Goal: Contribute content: Contribute content

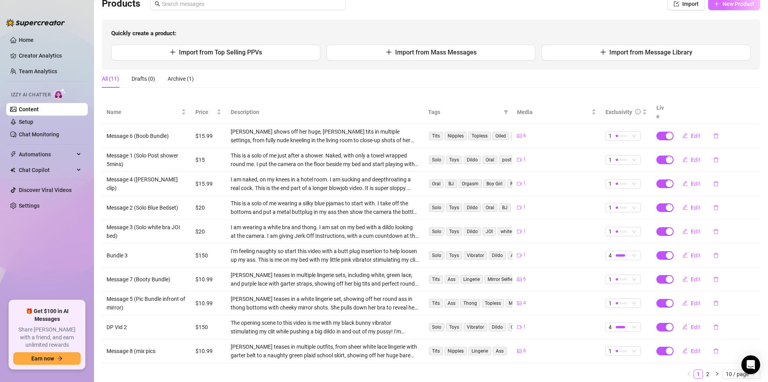
scroll to position [60, 0]
click at [736, 8] on span "New Product" at bounding box center [738, 5] width 32 height 6
type textarea "Type your message here..."
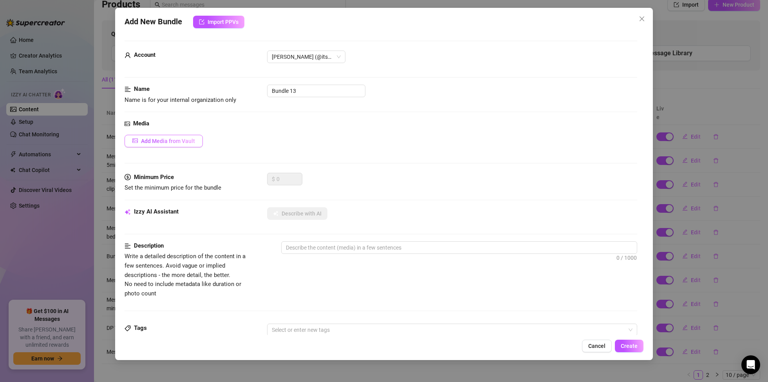
click at [188, 140] on span "Add Media from Vault" at bounding box center [168, 141] width 54 height 6
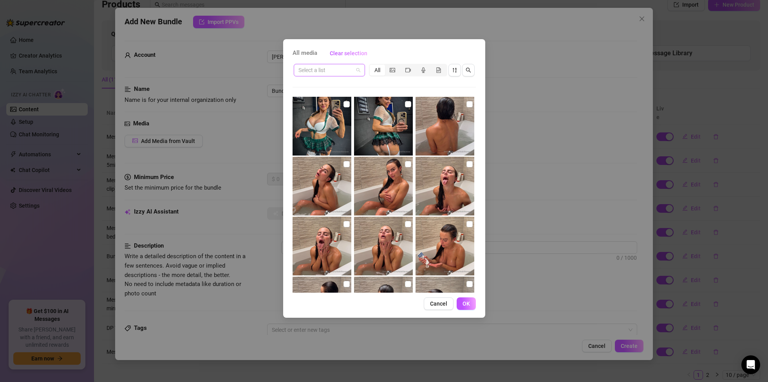
click at [359, 69] on span at bounding box center [329, 70] width 62 height 12
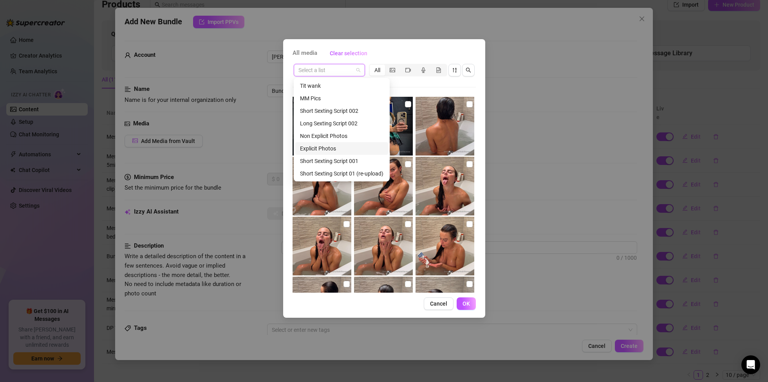
scroll to position [150, 0]
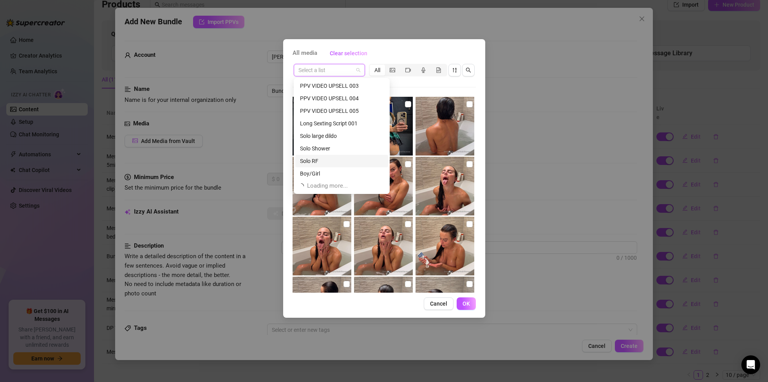
click at [319, 162] on div "Solo RF" at bounding box center [341, 161] width 83 height 9
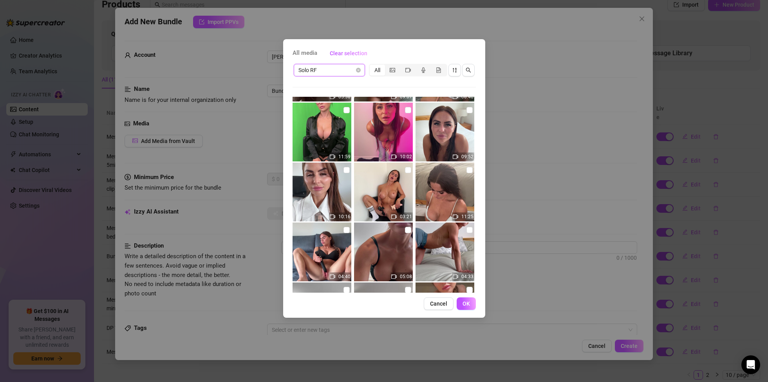
scroll to position [125, 0]
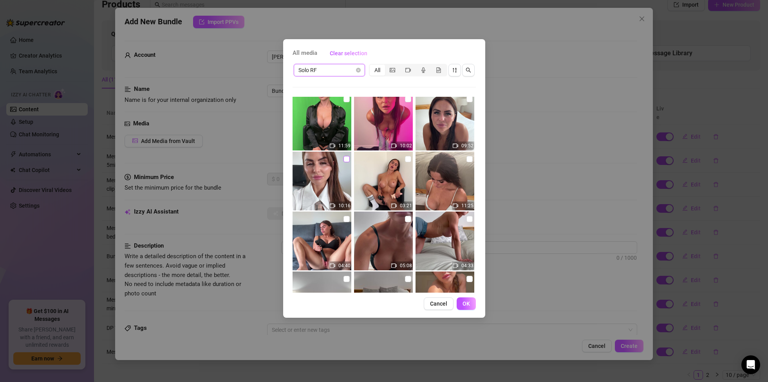
click at [349, 158] on input "checkbox" at bounding box center [346, 159] width 6 height 6
checkbox input "true"
click at [467, 307] on button "OK" at bounding box center [466, 303] width 19 height 13
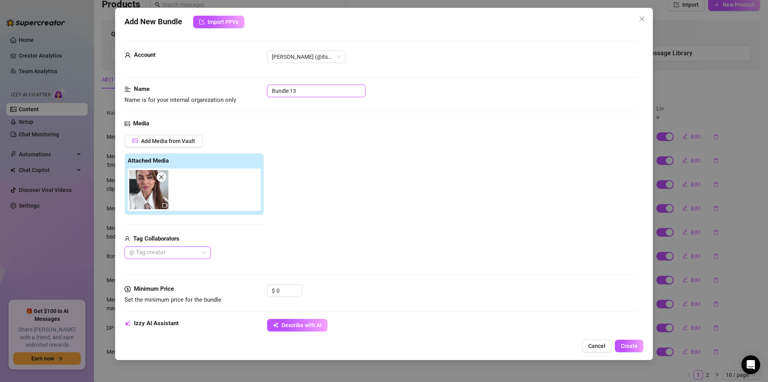
click at [301, 90] on input "Bundle 13" at bounding box center [316, 91] width 98 height 13
type input "B"
type input "Solo (away on business)"
click at [288, 291] on input "0" at bounding box center [288, 291] width 25 height 12
type input "2"
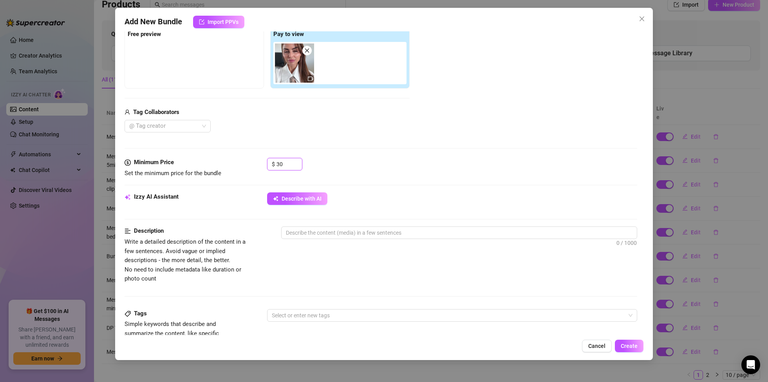
scroll to position [188, 0]
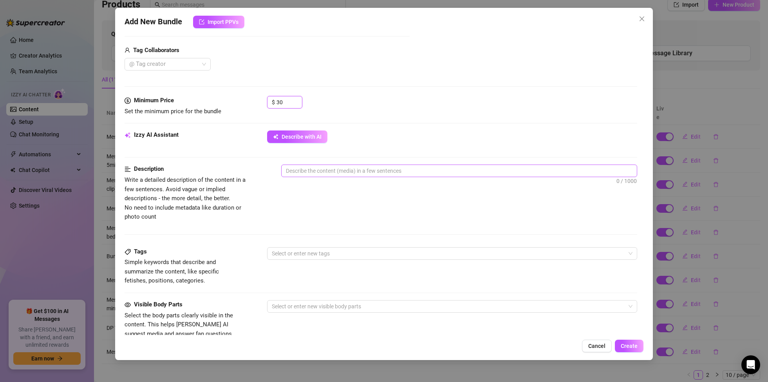
type input "30"
click at [363, 172] on textarea at bounding box center [459, 171] width 355 height 12
type textarea "D"
type textarea "Dr"
type textarea "Dre"
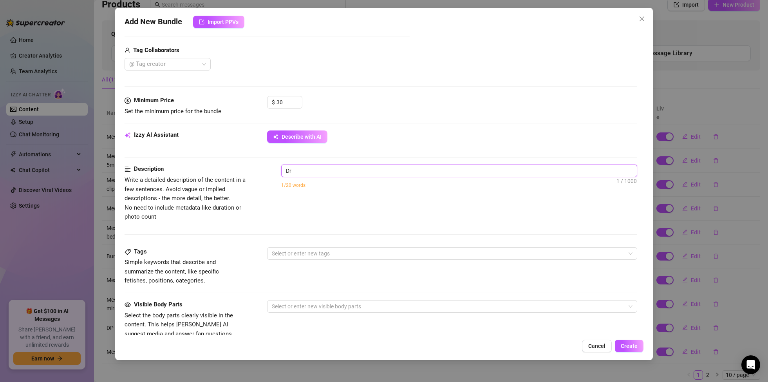
type textarea "Dre"
type textarea "Dres"
type textarea "Dress"
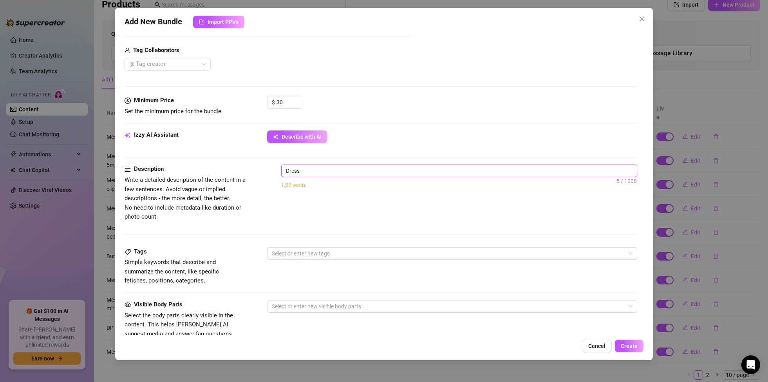
type textarea "Dresse"
type textarea "Dressed"
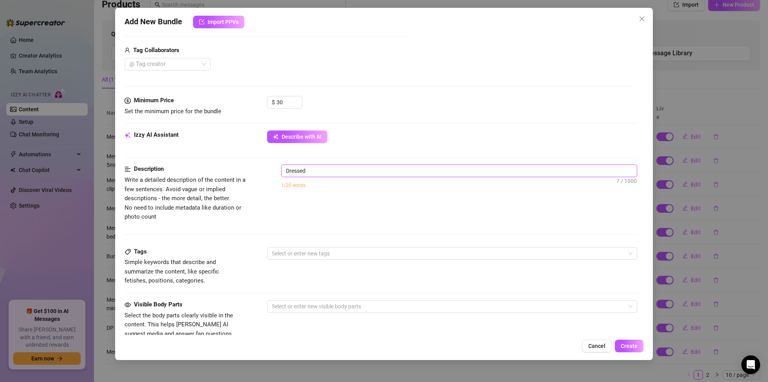
type textarea "Dressed"
type textarea "Dressed i"
type textarea "Dressed in"
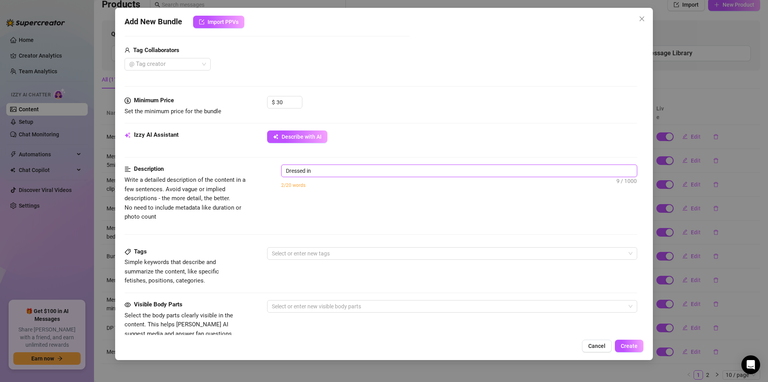
type textarea "Dressed in"
type textarea "Dressed in a"
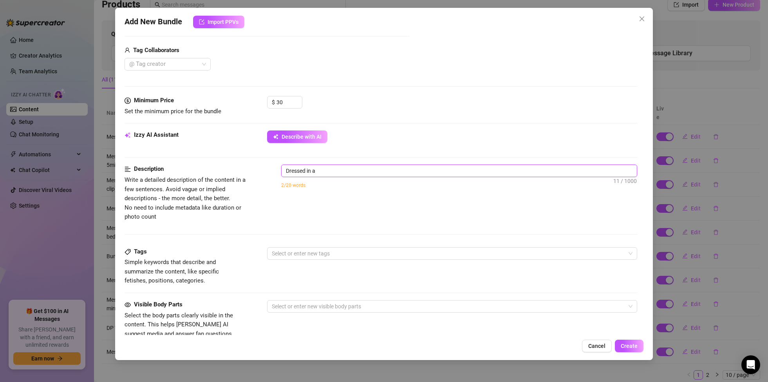
type textarea "Dressed in a"
type textarea "Dressed in a n"
type textarea "Dressed in a na"
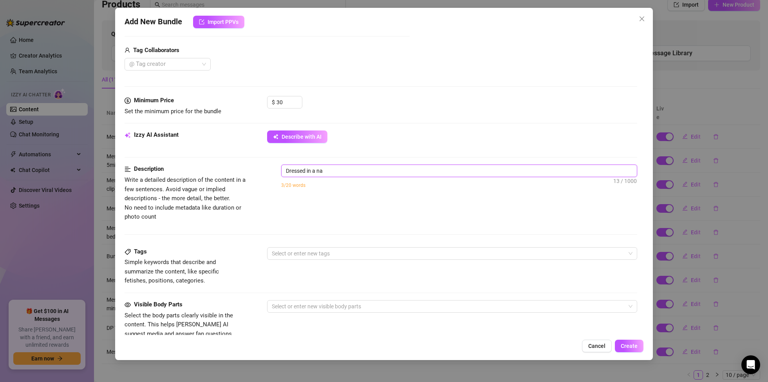
type textarea "Dressed in a nau"
type textarea "Dressed in a naug"
type textarea "Dressed in a naugh"
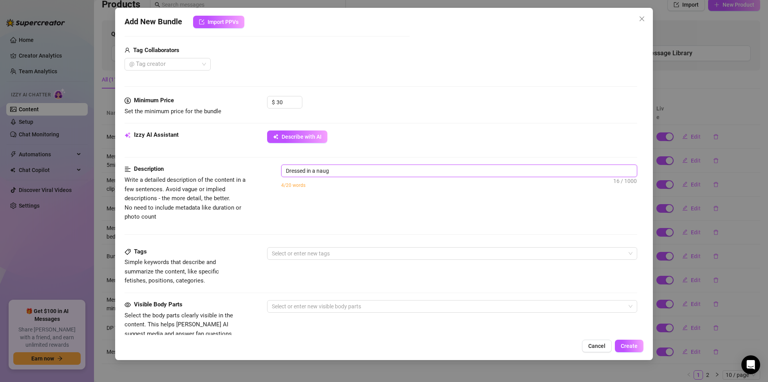
type textarea "Dressed in a naugh"
type textarea "Dressed in a naught"
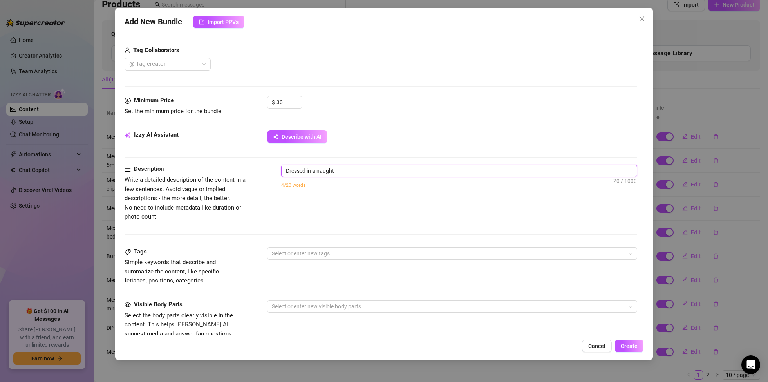
type textarea "Dressed in a naught s"
type textarea "Dressed in a naught sc"
type textarea "Dressed in a naught sch"
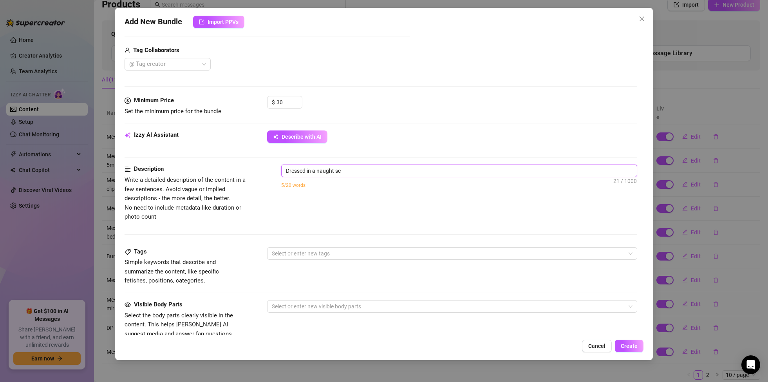
type textarea "Dressed in a naught sch"
type textarea "Dressed in a naught scho"
type textarea "Dressed in a naught schoo"
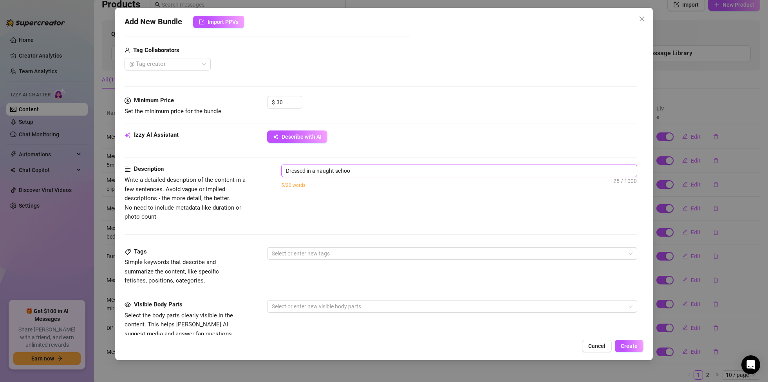
type textarea "Dressed in a naught school"
type textarea "Dressed in a naught school o"
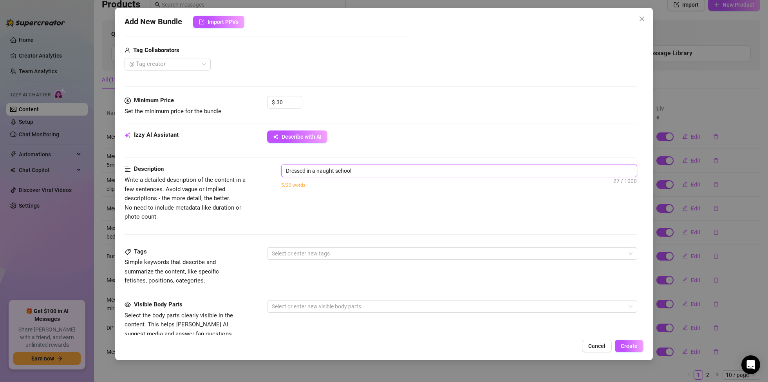
type textarea "Dressed in a naught school o"
type textarea "Dressed in a naught school ou"
type textarea "Dressed in a naught school out"
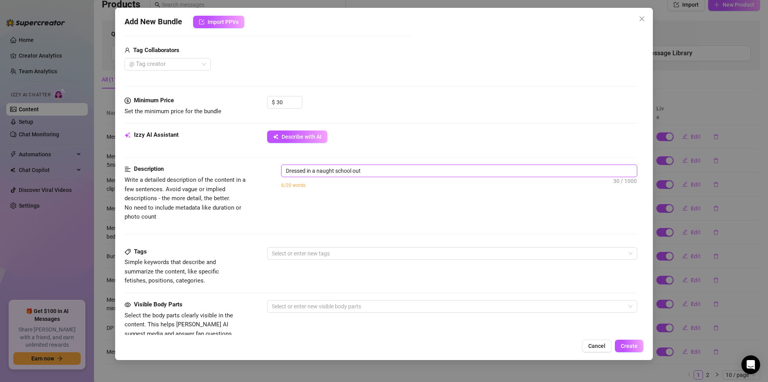
type textarea "Dressed in a naught school outi"
type textarea "Dressed in a naught school outif"
type textarea "Dressed in a naught school outi"
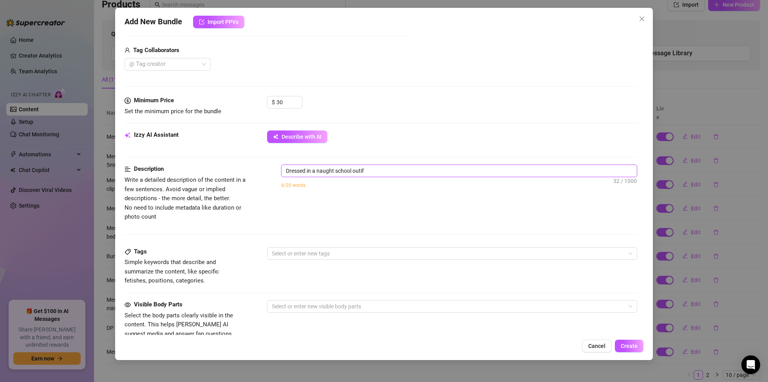
type textarea "Dressed in a naught school outi"
type textarea "Dressed in a naught school out"
type textarea "Dressed in a naught school outf"
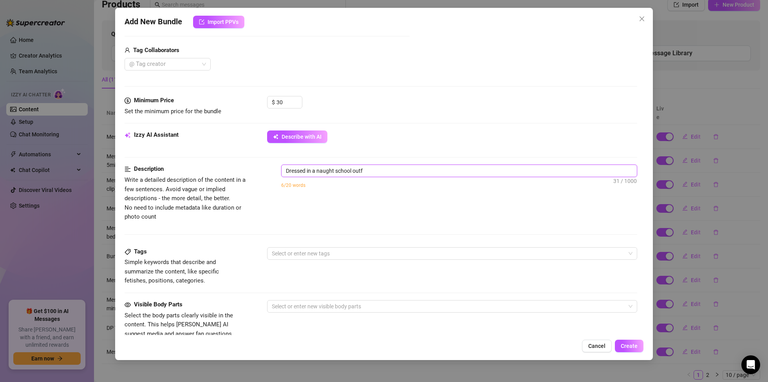
type textarea "Dressed in a naught school outfi"
type textarea "Dressed in a naught school outfit"
type textarea "Dressed in a naught school outfit,"
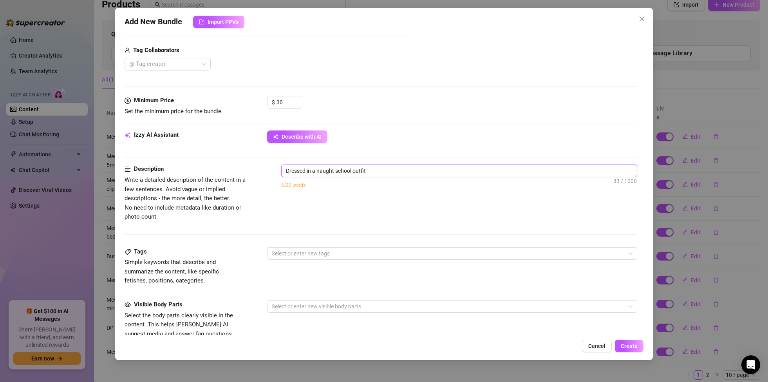
type textarea "Dressed in a naught school outfit,"
type textarea "Dressed in a naught school outfit, I"
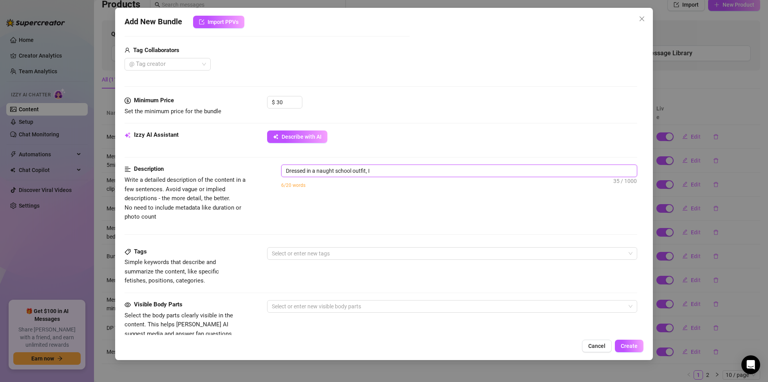
type textarea "Dressed in a naught school outfit, I"
type textarea "Dressed in a naught school outfit, I t"
type textarea "Dressed in a naught school outfit, I te"
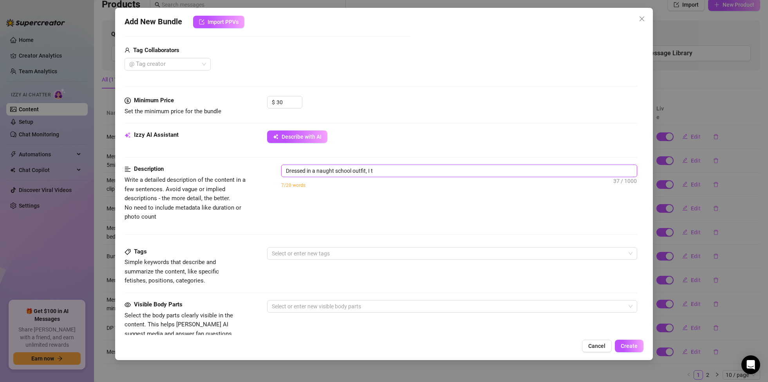
type textarea "Dressed in a naught school outfit, I te"
type textarea "Dressed in a naught school outfit, I tel"
type textarea "Dressed in a naught school outfit, I tell"
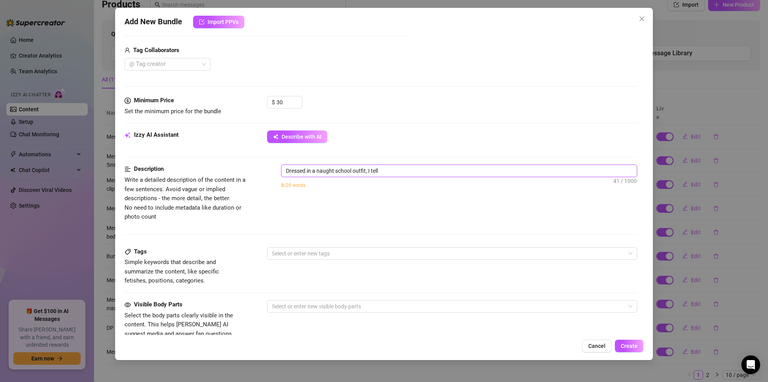
type textarea "Dressed in a naught school outfit, I tell"
type textarea "Dressed in a naught school outfit, I tell t"
type textarea "Dressed in a naught school outfit, I tell th"
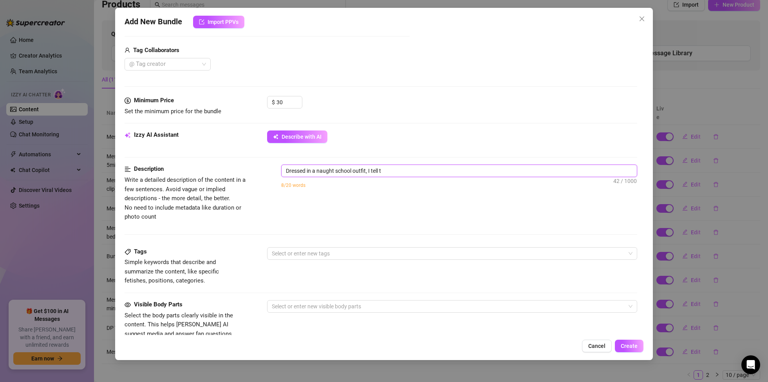
type textarea "Dressed in a naught school outfit, I tell th"
type textarea "Dressed in a naught school outfit, I tell the"
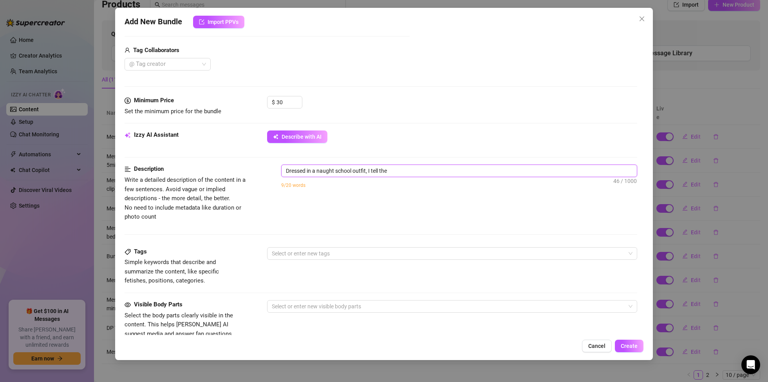
type textarea "Dressed in a naught school outfit, I tell the v"
type textarea "Dressed in a naught school outfit, I tell the vi"
type textarea "Dressed in a naught school outfit, I tell the vie"
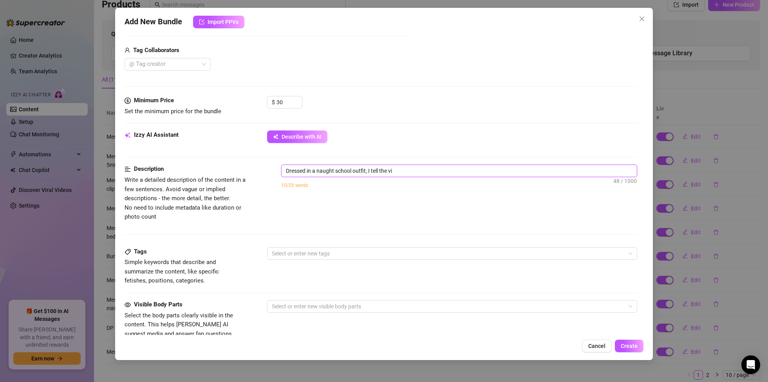
type textarea "Dressed in a naught school outfit, I tell the vie"
type textarea "Dressed in a naught school outfit, I tell the view"
type textarea "Dressed in a naught school outfit, I tell the viewe"
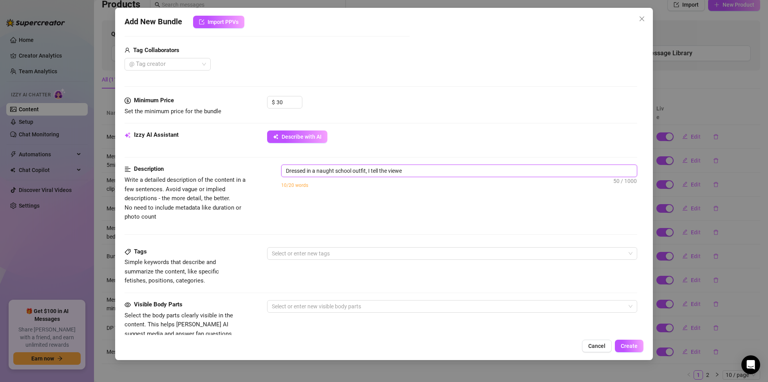
type textarea "Dressed in a naught school outfit, I tell the viewer"
type textarea "Dressed in a naught school outfit, I tell the viewer H"
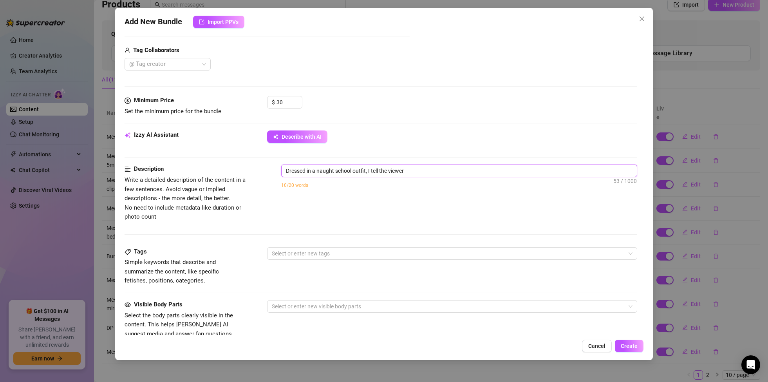
type textarea "Dressed in a naught school outfit, I tell the viewer H"
type textarea "Dressed in a naught school outfit, I tell the viewer Ho"
type textarea "Dressed in a naught school outfit, I tell the viewer How"
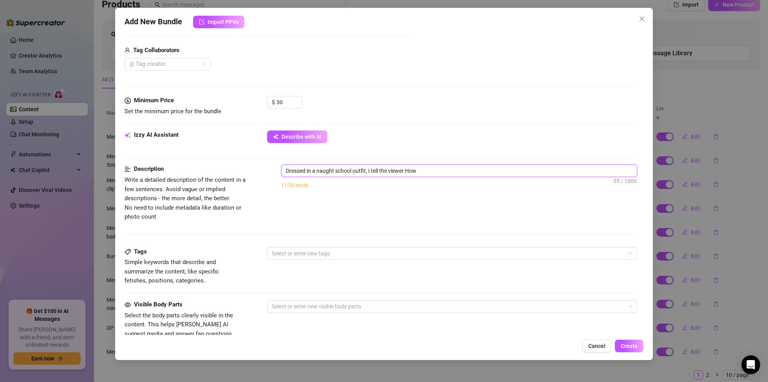
type textarea "Dressed in a naught school outfit, I tell the viewer How"
type textarea "Dressed in a naught school outfit, I tell the viewer How i"
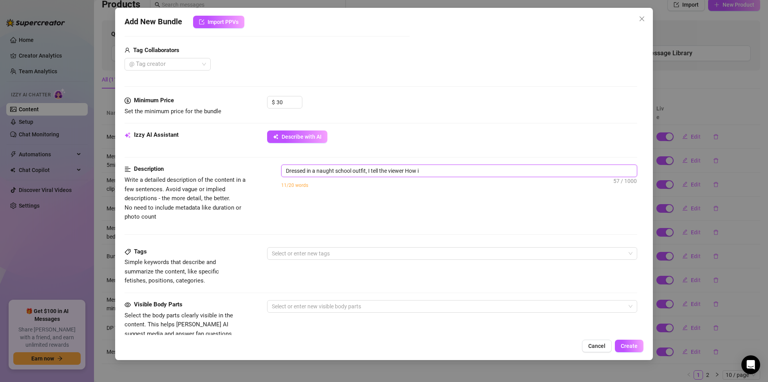
type textarea "Dressed in a naught school outfit, I tell the viewer How i"
type textarea "Dressed in a naught school outfit, I tell the viewer How"
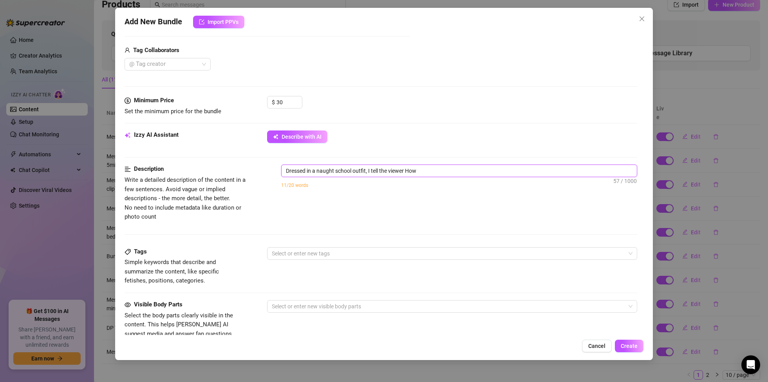
type textarea "Dressed in a naught school outfit, I tell the viewer How"
type textarea "Dressed in a naught school outfit, I tell the viewer Ho"
type textarea "Dressed in a naught school outfit, I tell the viewer H"
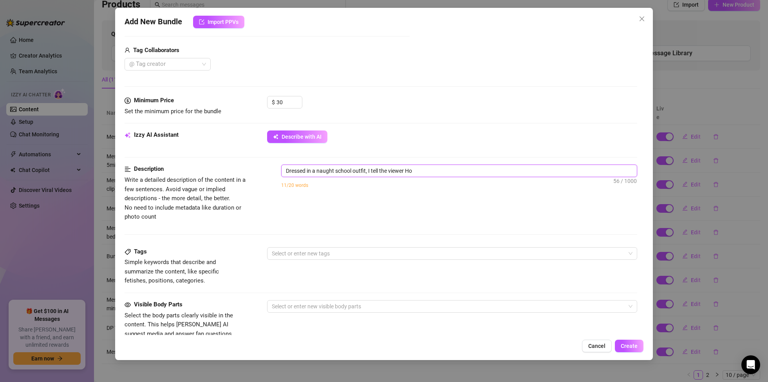
type textarea "Dressed in a naught school outfit, I tell the viewer H"
type textarea "Dressed in a naught school outfit, I tell the viewer"
type textarea "Dressed in a naught school outfit, I tell the viewer h"
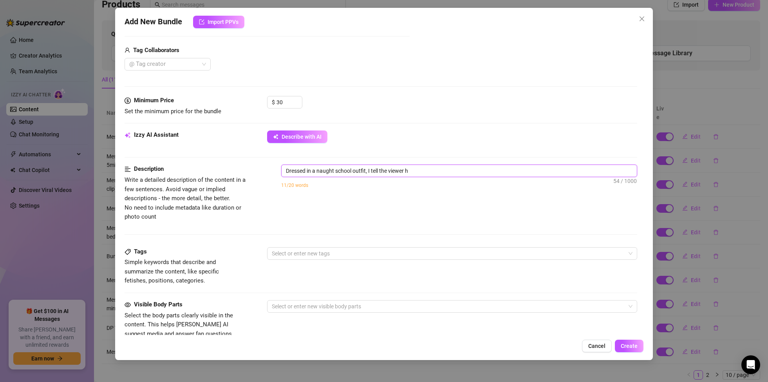
type textarea "Dressed in a naught school outfit, I tell the viewer ho"
type textarea "Dressed in a naught school outfit, I tell the viewer ho m"
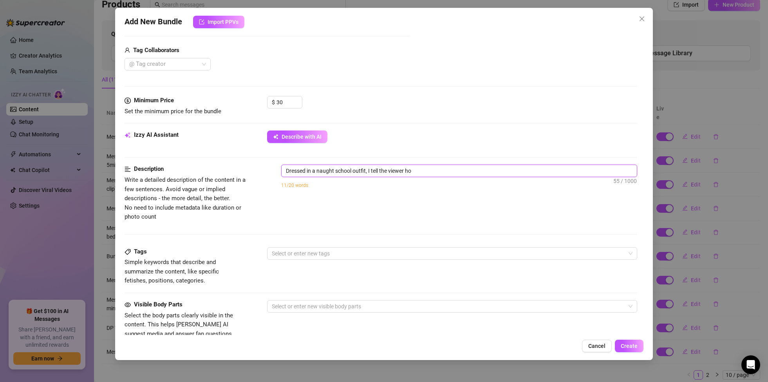
type textarea "Dressed in a naught school outfit, I tell the viewer ho m"
type textarea "Dressed in a naught school outfit, I tell the viewer ho mu"
type textarea "Dressed in a naught school outfit, I tell the viewer ho m"
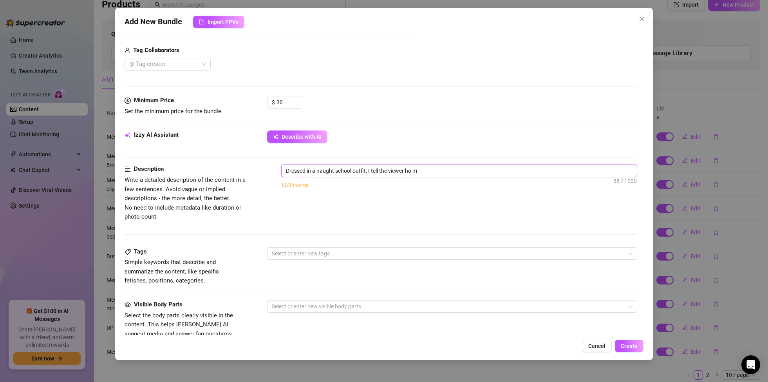
type textarea "Dressed in a naught school outfit, I tell the viewer ho"
type textarea "Dressed in a naught school outfit, I tell the viewer how"
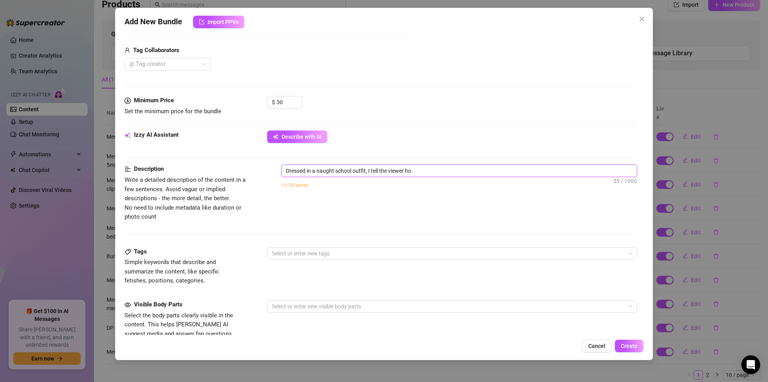
type textarea "Dressed in a naught school outfit, I tell the viewer how"
type textarea "Dressed in a naught school outfit, I tell the viewer how m"
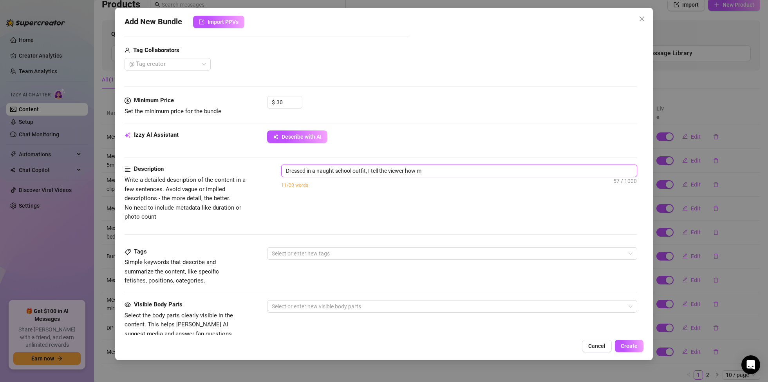
type textarea "Dressed in a naught school outfit, I tell the viewer how mu"
type textarea "Dressed in a naught school outfit, I tell the viewer how muh"
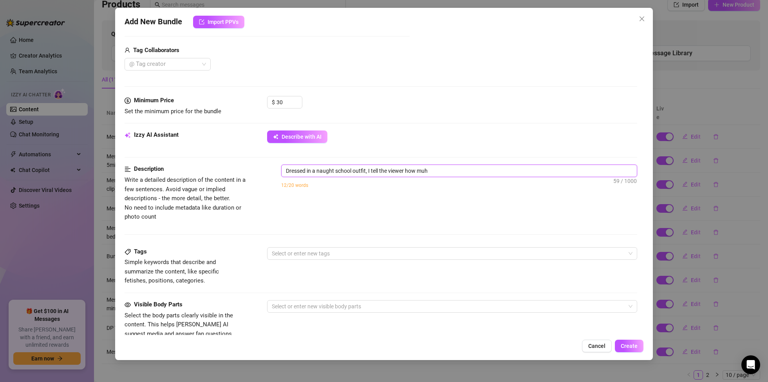
type textarea "Dressed in a naught school outfit, I tell the viewer how muh"
type textarea "Dressed in a naught school outfit, I tell the viewer how mu"
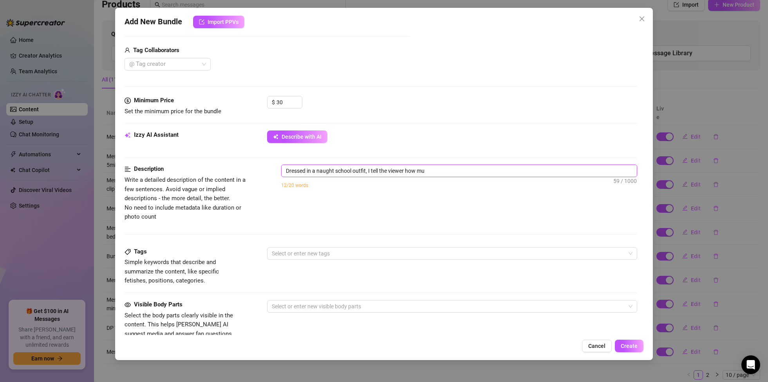
type textarea "Dressed in a naught school outfit, I tell the viewer how muc"
type textarea "Dressed in a naught school outfit, I tell the viewer how much"
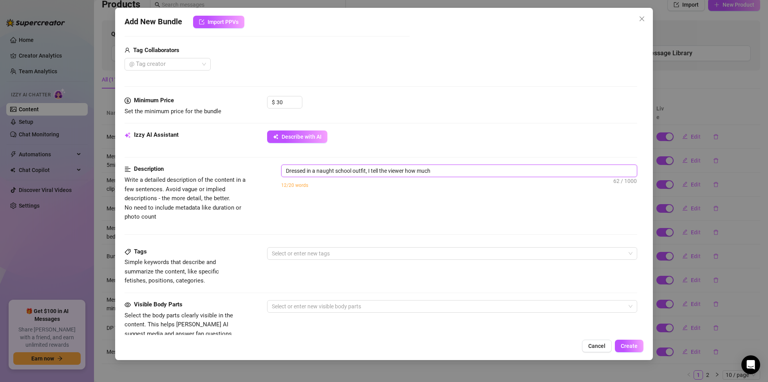
type textarea "Dressed in a naught school outfit, I tell the viewer how much"
type textarea "Dressed in a naught school outfit, I tell the viewer how much I"
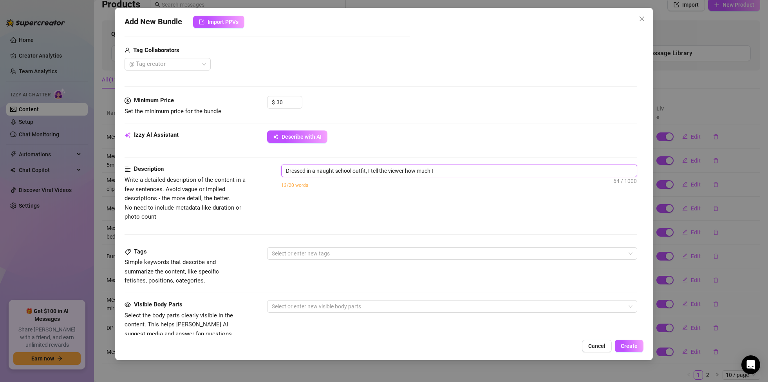
type textarea "Dressed in a naught school outfit, I tell the viewer how much I m"
type textarea "Dressed in a naught school outfit, I tell the viewer how much I mi"
type textarea "Dressed in a naught school outfit, I tell the viewer how much I mis"
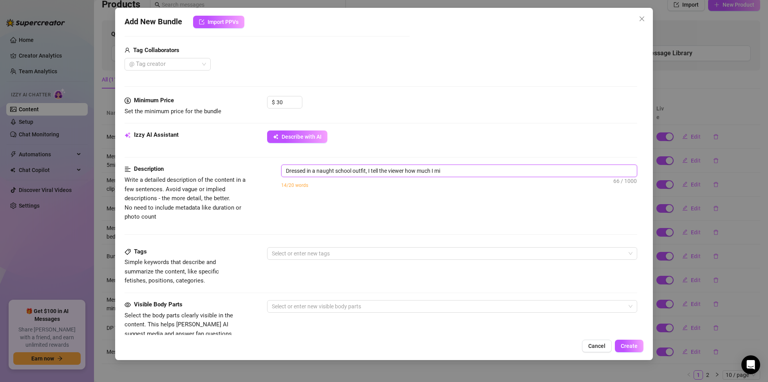
type textarea "Dressed in a naught school outfit, I tell the viewer how much I mis"
type textarea "Dressed in a naught school outfit, I tell the viewer how much I miss"
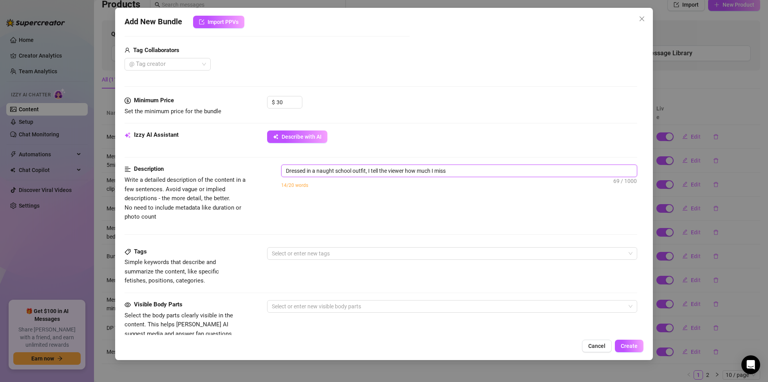
type textarea "Dressed in a naught school outfit, I tell the viewer how much I miss t"
type textarea "Dressed in a naught school outfit, I tell the viewer how much I miss th"
type textarea "Dressed in a naught school outfit, I tell the viewer how much I miss the"
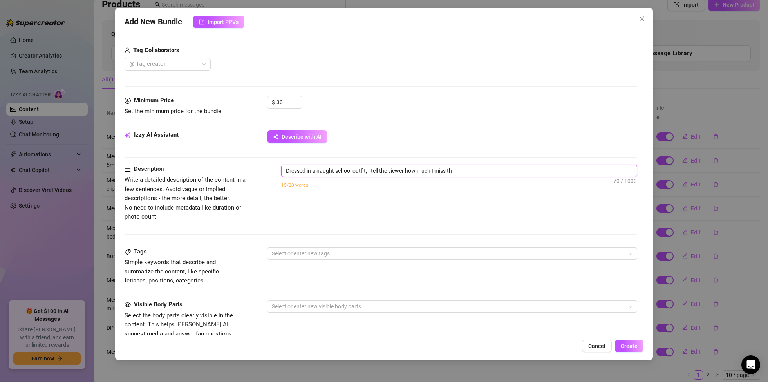
type textarea "Dressed in a naught school outfit, I tell the viewer how much I miss the"
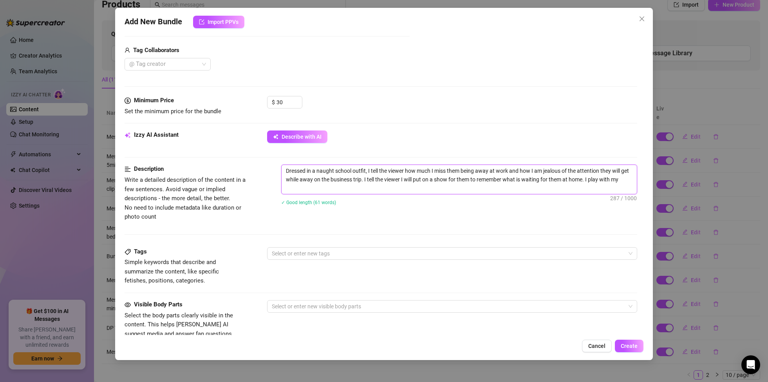
scroll to position [0, 0]
drag, startPoint x: 337, startPoint y: 171, endPoint x: 350, endPoint y: 172, distance: 13.4
click at [337, 171] on textarea "Dressed in a naught school outfit, I tell the viewer how much I miss them being…" at bounding box center [459, 179] width 355 height 29
click at [468, 189] on textarea "Dressed in a naughty school outfit, I tell the viewer how much I miss them bein…" at bounding box center [459, 179] width 355 height 29
click at [292, 253] on div at bounding box center [448, 253] width 359 height 11
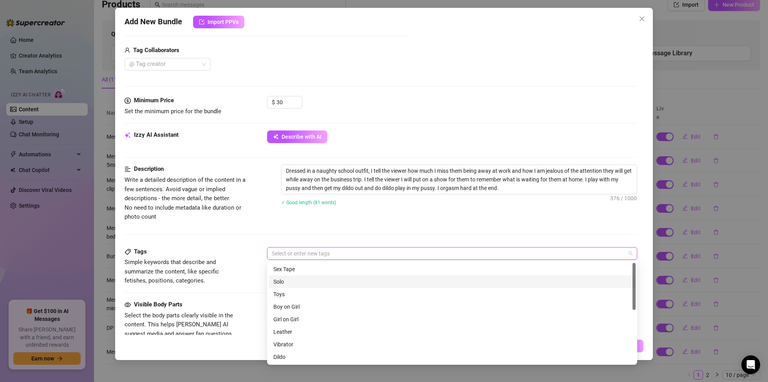
click at [287, 282] on div "Solo" at bounding box center [451, 281] width 357 height 9
click at [284, 297] on div "Toys" at bounding box center [451, 294] width 357 height 9
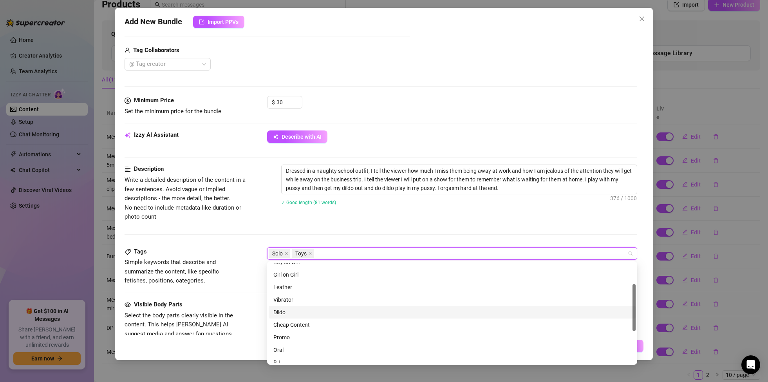
click at [282, 313] on div "Dildo" at bounding box center [451, 312] width 357 height 9
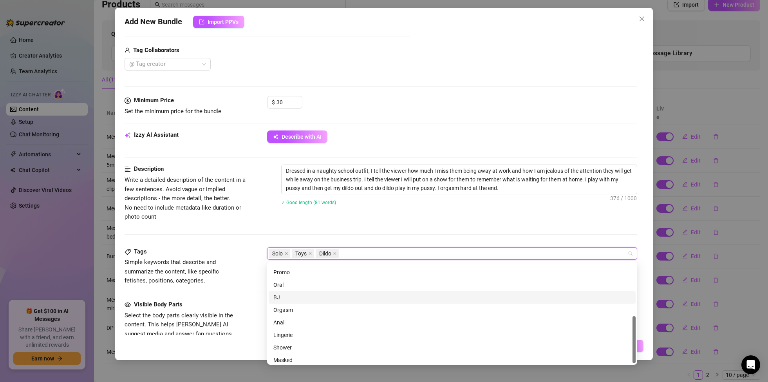
scroll to position [113, 0]
click at [289, 307] on div "Orgasm" at bounding box center [451, 306] width 357 height 9
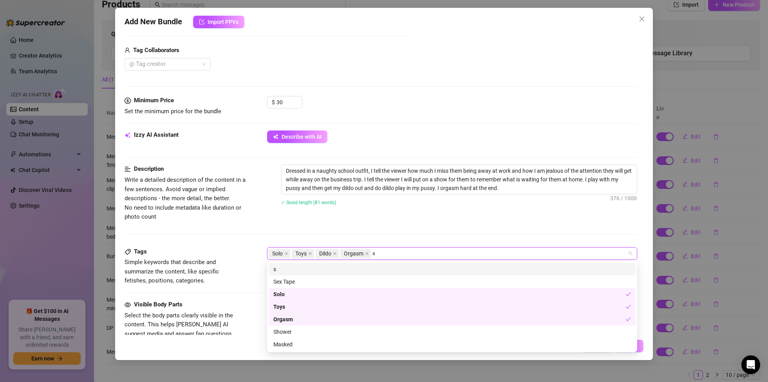
scroll to position [0, 0]
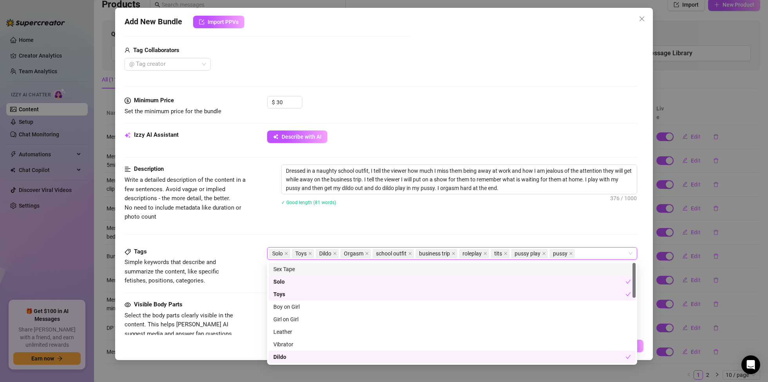
click at [474, 228] on div "Description Write a detailed description of the content in a few sentences. Avo…" at bounding box center [381, 205] width 513 height 82
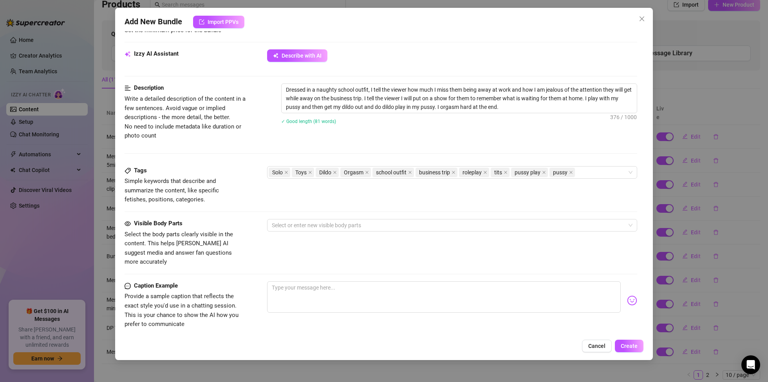
scroll to position [272, 0]
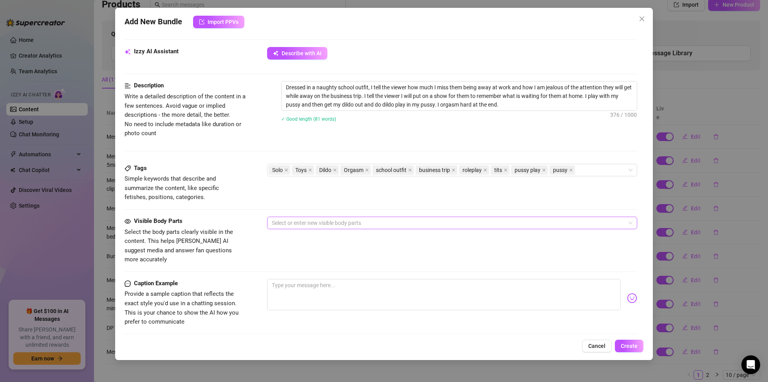
click at [414, 227] on div at bounding box center [448, 222] width 359 height 11
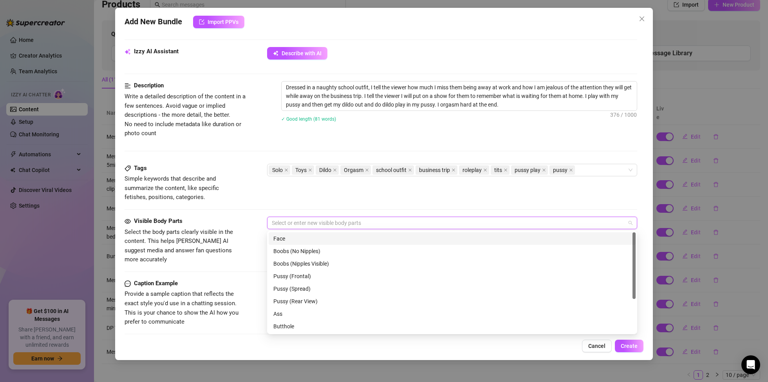
click at [308, 239] on div "Face" at bounding box center [451, 238] width 357 height 9
click at [314, 263] on div "Boobs (Nipples Visible)" at bounding box center [451, 263] width 357 height 9
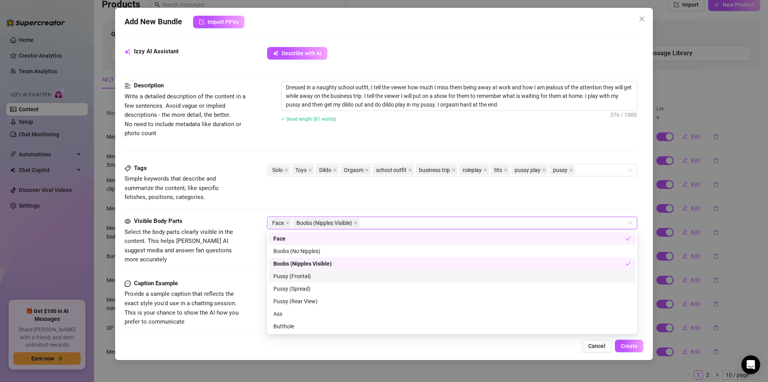
click at [308, 278] on div "Pussy (Frontal)" at bounding box center [451, 276] width 357 height 9
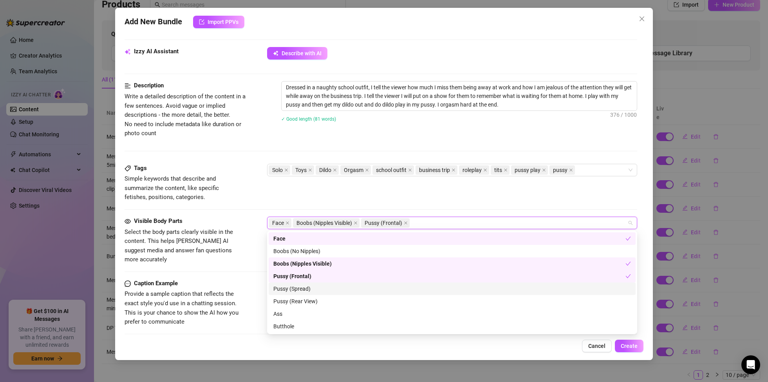
click at [307, 289] on div "Pussy (Spread)" at bounding box center [451, 288] width 357 height 9
click at [299, 303] on div "Pussy (Rear View)" at bounding box center [451, 301] width 357 height 9
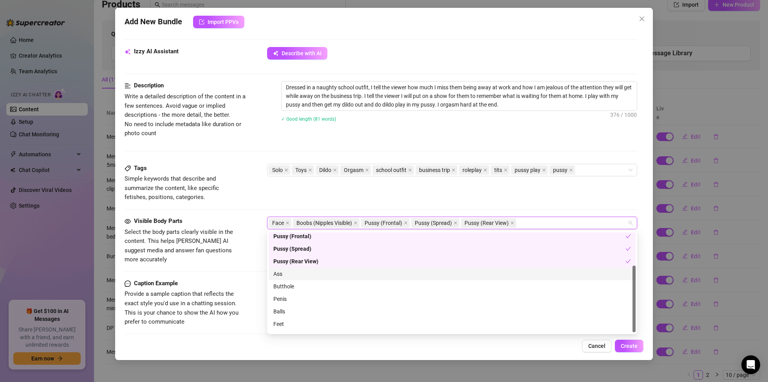
scroll to position [50, 0]
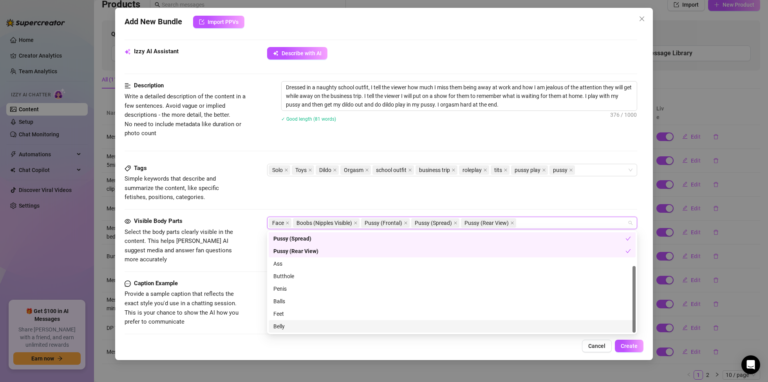
click at [289, 325] on div "Belly" at bounding box center [451, 326] width 357 height 9
click at [288, 314] on div "Feet" at bounding box center [451, 313] width 357 height 9
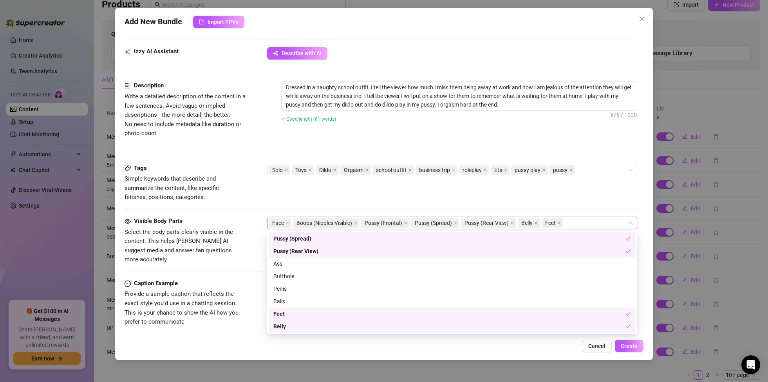
click at [263, 307] on div "Caption Example Provide a sample caption that reflects the exact style you'd us…" at bounding box center [381, 303] width 513 height 48
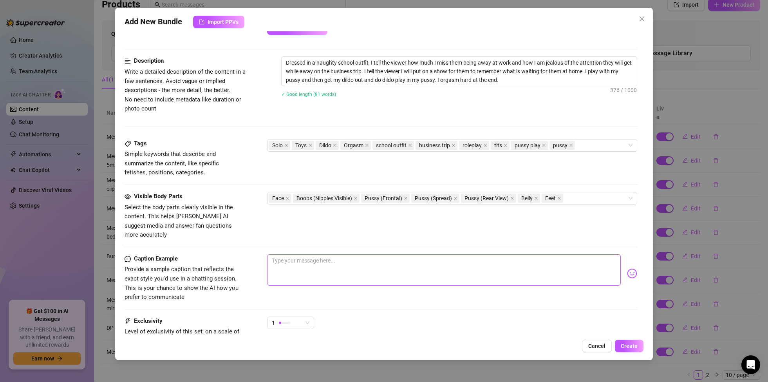
scroll to position [297, 0]
click at [316, 254] on textarea at bounding box center [444, 269] width 354 height 31
drag, startPoint x: 581, startPoint y: 253, endPoint x: 587, endPoint y: 253, distance: 5.5
click at [581, 254] on textarea "Roleplay: Daddy, I know you're away on business right now. I just wanted to let…" at bounding box center [444, 269] width 354 height 31
click at [370, 263] on textarea "Roleplay: Daddy, I know you're away on business right now. I just wanted to let…" at bounding box center [444, 269] width 354 height 31
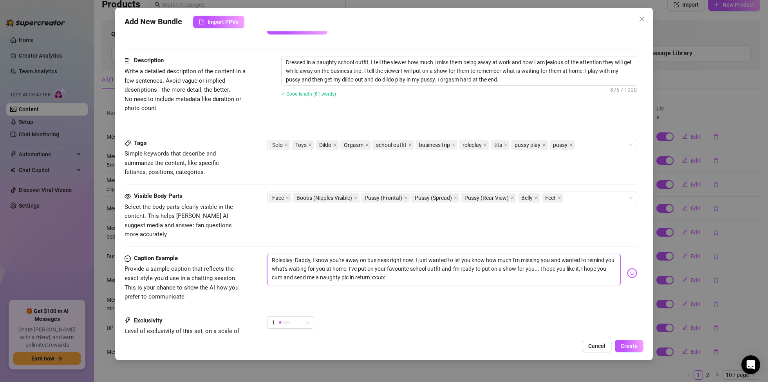
drag, startPoint x: 402, startPoint y: 267, endPoint x: 280, endPoint y: 268, distance: 122.6
click at [278, 268] on textarea "Roleplay: Daddy, I know you're away on business right now. I just wanted to let…" at bounding box center [444, 269] width 354 height 31
click at [537, 268] on textarea "Roleplay: Daddy, I know you're away on business right now. I just wanted to let…" at bounding box center [444, 269] width 354 height 31
click at [622, 343] on span "Create" at bounding box center [629, 346] width 17 height 6
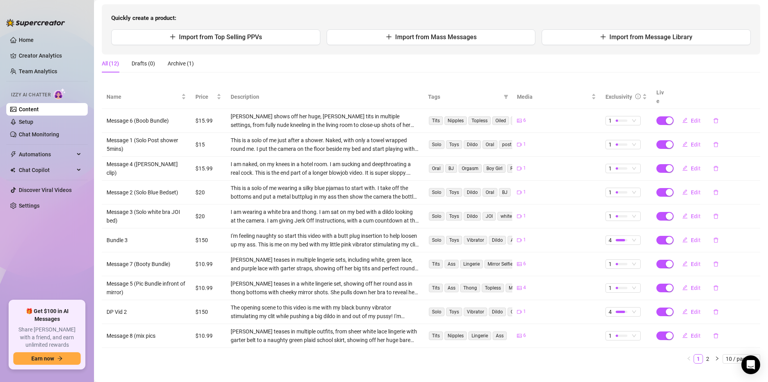
scroll to position [79, 0]
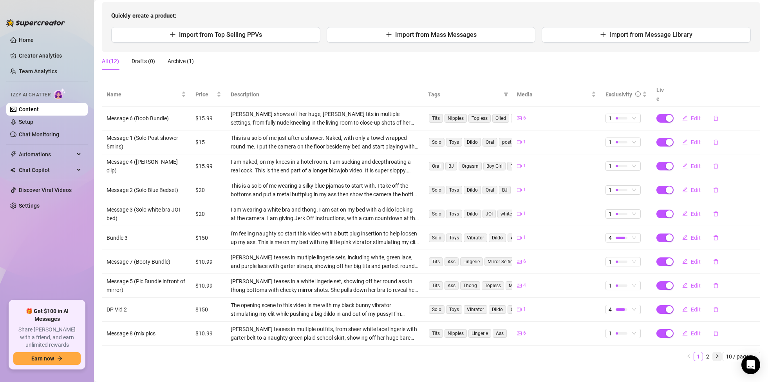
click at [718, 354] on icon "right" at bounding box center [717, 356] width 5 height 5
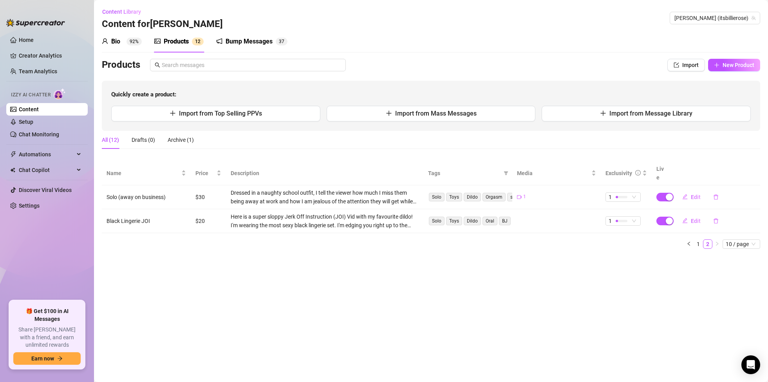
scroll to position [0, 0]
click at [117, 41] on div "Bio" at bounding box center [115, 41] width 9 height 9
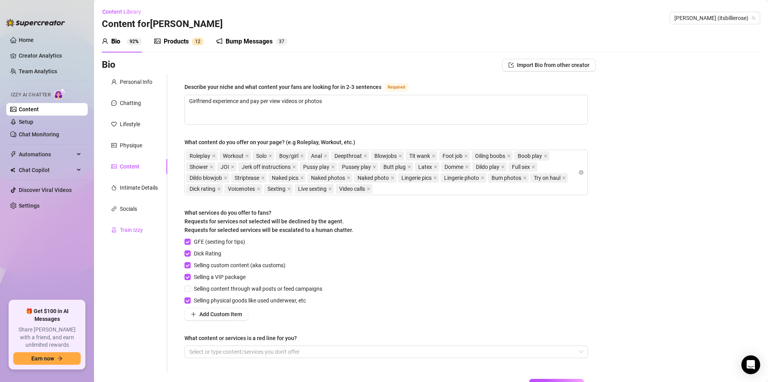
click at [139, 231] on div "Train Izzy" at bounding box center [131, 230] width 23 height 9
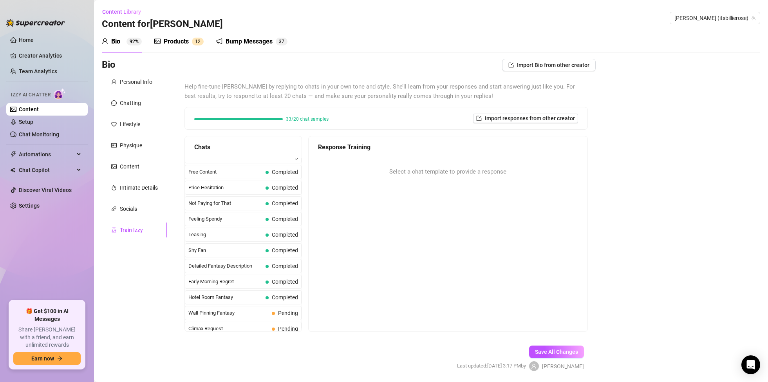
scroll to position [362, 0]
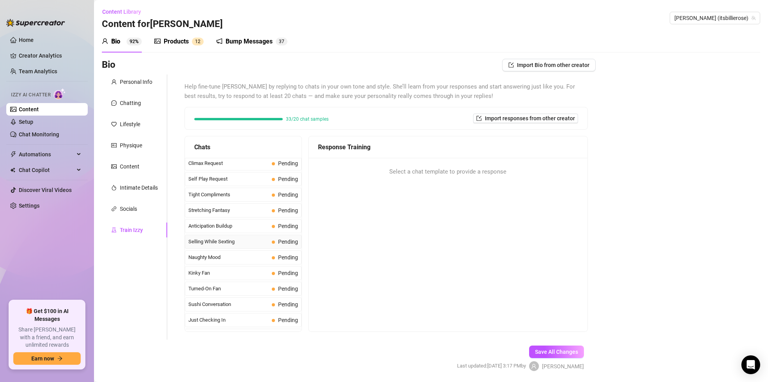
click at [230, 242] on span "Selling While Sexting" at bounding box center [228, 242] width 80 height 8
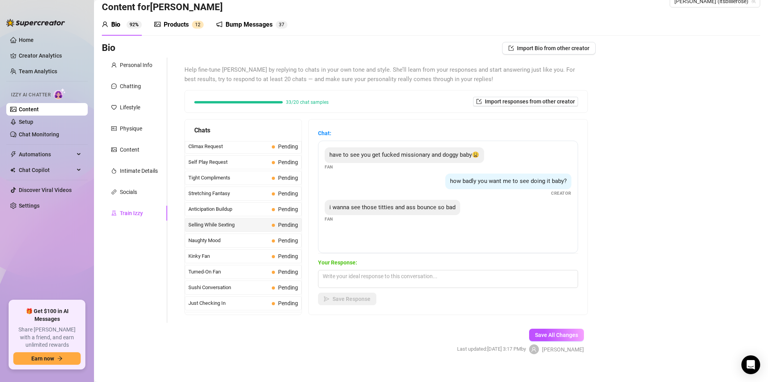
scroll to position [24, 0]
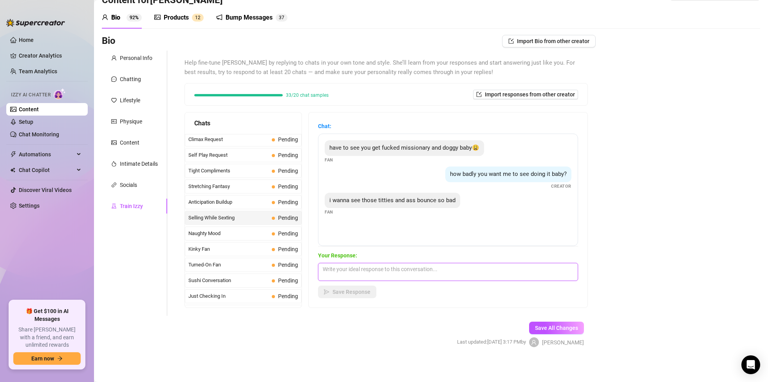
click at [328, 273] on textarea at bounding box center [448, 272] width 260 height 18
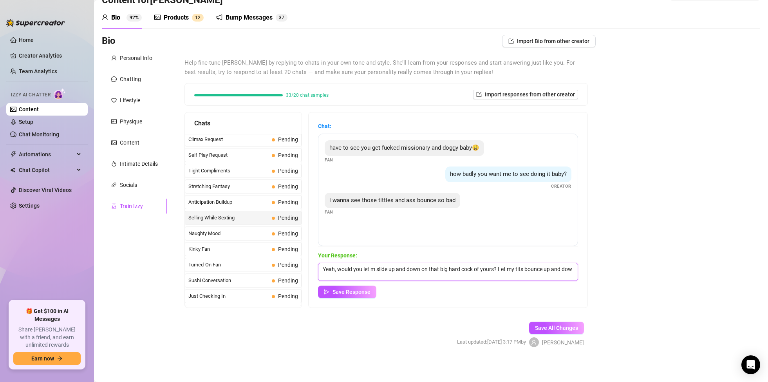
scroll to position [0, 0]
drag, startPoint x: 365, startPoint y: 274, endPoint x: 359, endPoint y: 271, distance: 7.0
click at [359, 271] on textarea "Yeah, would you let m slide up and down on that big hard cock of yours? Let my …" at bounding box center [448, 272] width 260 height 18
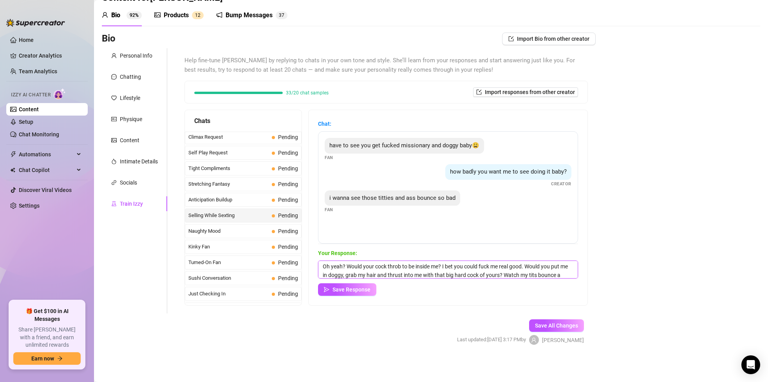
scroll to position [9, 0]
click at [371, 292] on button "Save Response" at bounding box center [347, 289] width 58 height 13
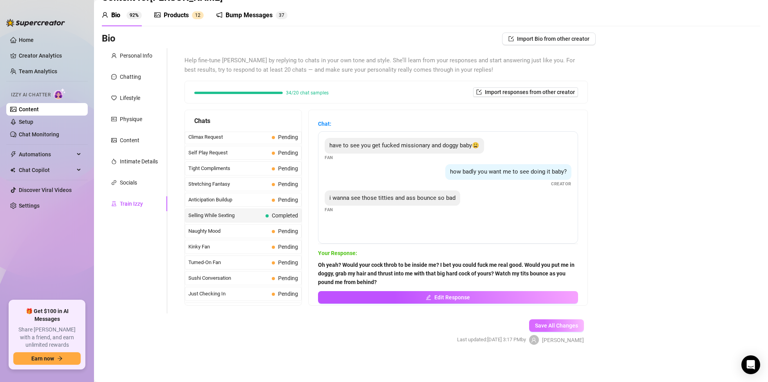
click at [559, 325] on span "Save All Changes" at bounding box center [556, 325] width 43 height 6
click at [217, 153] on span "Self Play Request" at bounding box center [228, 153] width 80 height 8
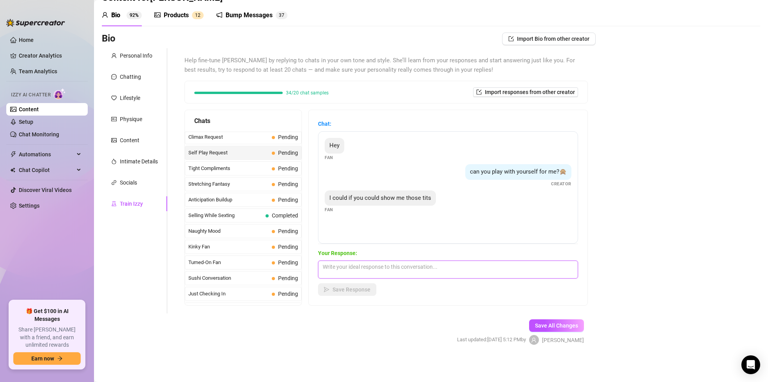
click at [338, 267] on textarea at bounding box center [448, 269] width 260 height 18
click at [371, 276] on textarea "Would be my pleasure to show you these big juicy tits. My nipples are hard just…" at bounding box center [448, 269] width 260 height 18
click at [399, 272] on textarea "Would be my pleasure to show you these big juicy tits. My nipples are hard just…" at bounding box center [448, 269] width 260 height 18
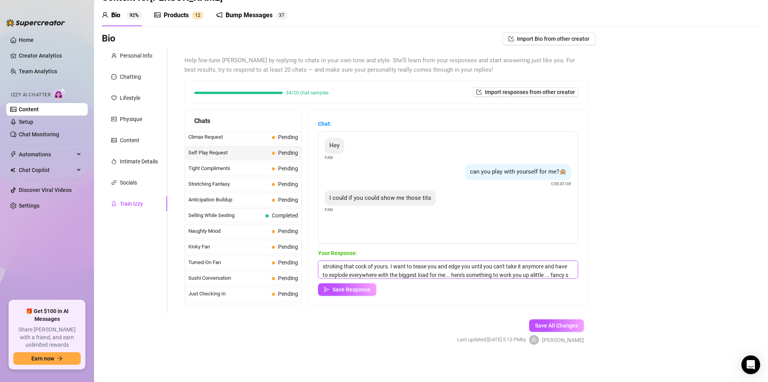
scroll to position [18, 0]
click at [356, 291] on span "Save Response" at bounding box center [351, 289] width 38 height 6
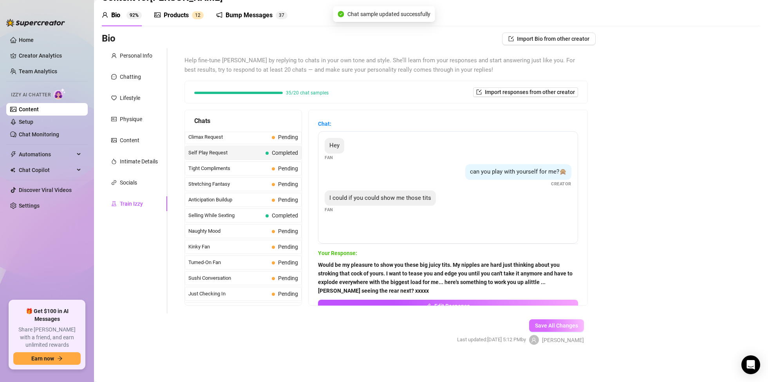
click at [573, 326] on span "Save All Changes" at bounding box center [556, 325] width 43 height 6
click at [546, 327] on span "Save All Changes" at bounding box center [556, 325] width 43 height 6
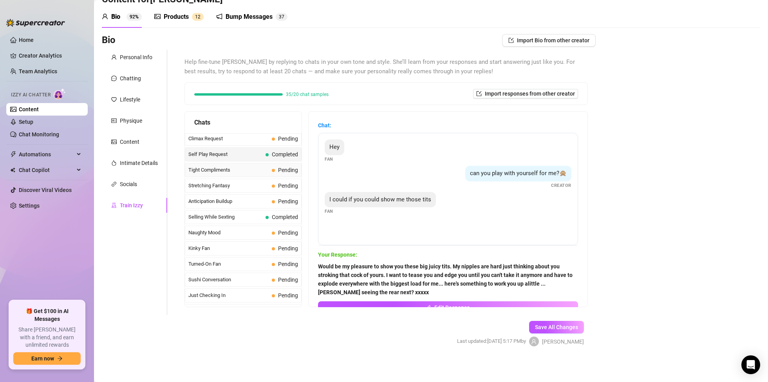
click at [224, 171] on span "Tight Compliments" at bounding box center [228, 170] width 80 height 8
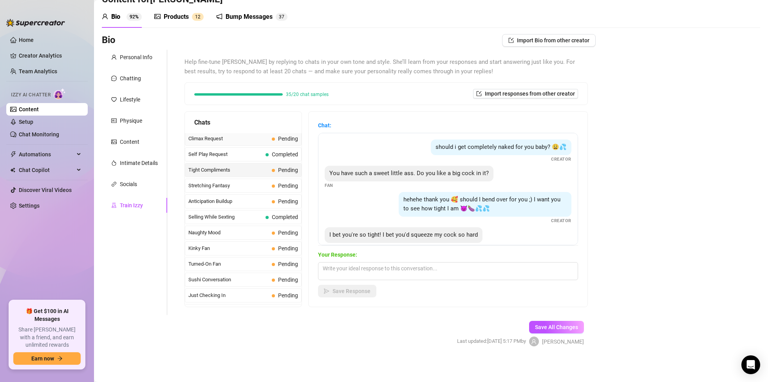
click at [215, 141] on span "Climax Request" at bounding box center [228, 139] width 80 height 8
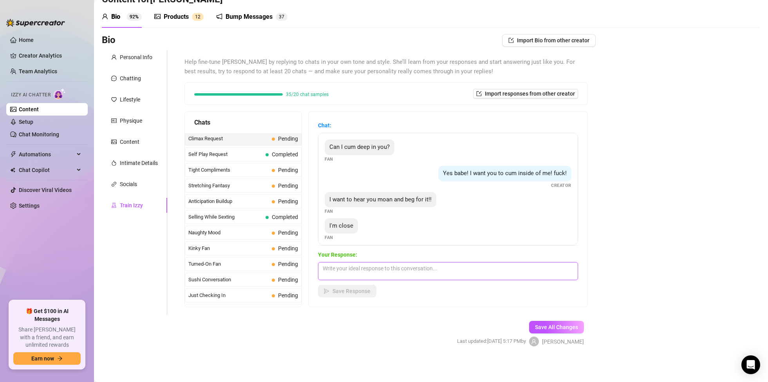
click at [337, 267] on textarea at bounding box center [448, 271] width 260 height 18
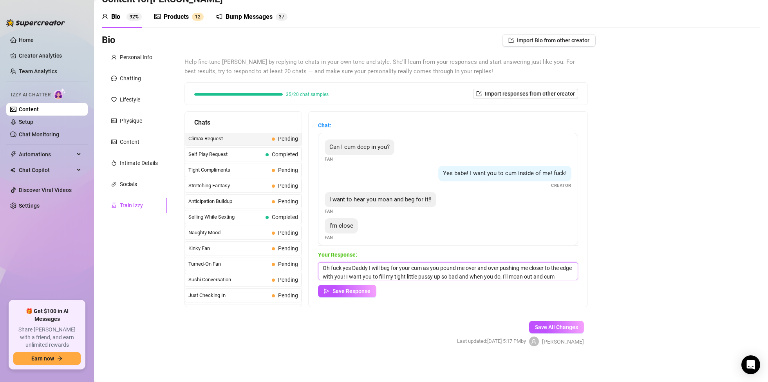
scroll to position [9, 0]
click at [367, 290] on span "Save Response" at bounding box center [351, 291] width 38 height 6
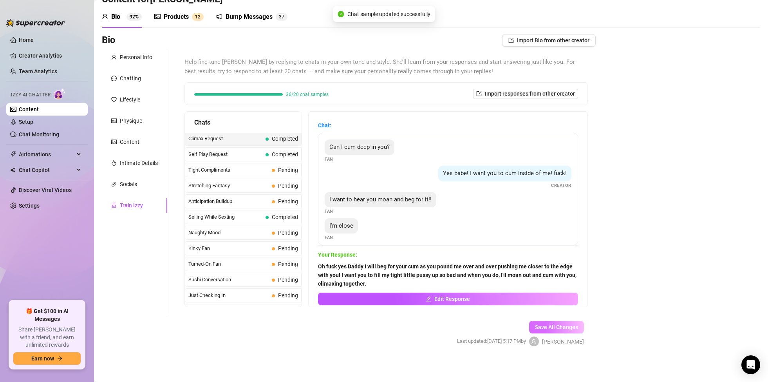
click at [570, 329] on span "Save All Changes" at bounding box center [556, 327] width 43 height 6
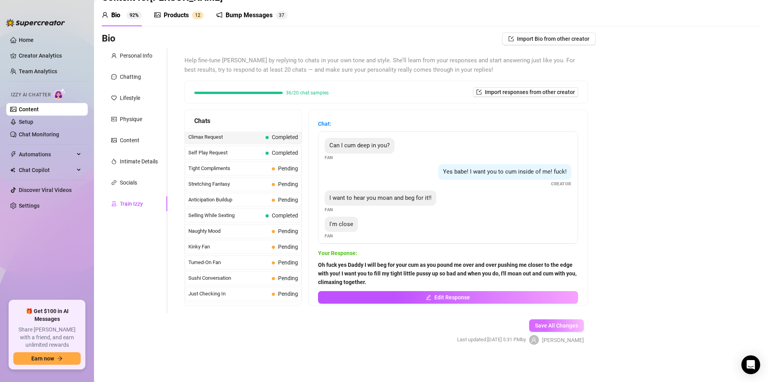
click at [563, 322] on span "Save All Changes" at bounding box center [556, 325] width 43 height 6
click at [217, 231] on span "Naughty Mood" at bounding box center [228, 231] width 80 height 8
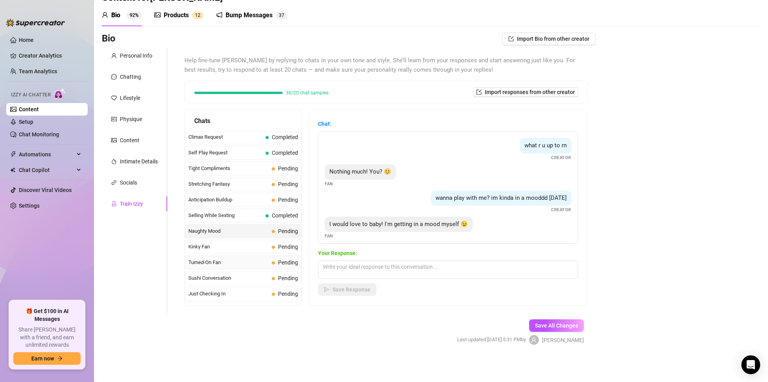
click at [218, 263] on span "Turned-On Fan" at bounding box center [228, 262] width 80 height 8
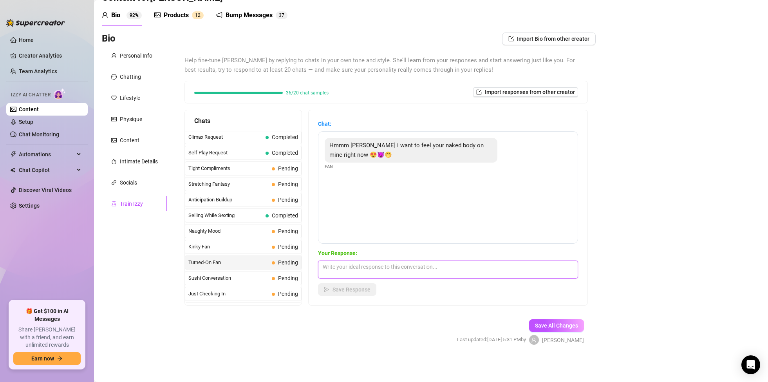
click at [378, 269] on textarea at bounding box center [448, 269] width 260 height 18
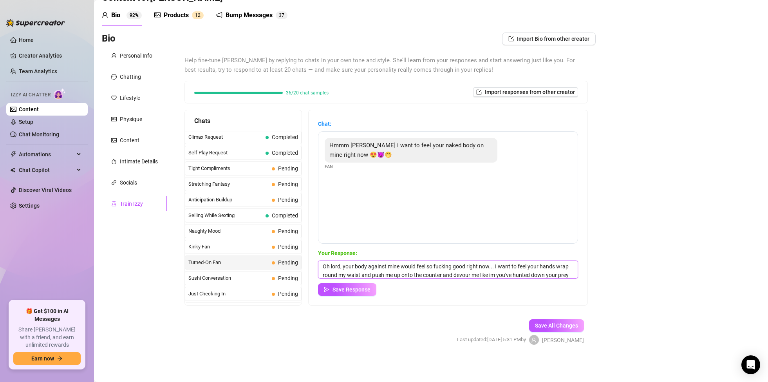
scroll to position [18, 0]
click at [363, 289] on span "Save Response" at bounding box center [351, 289] width 38 height 6
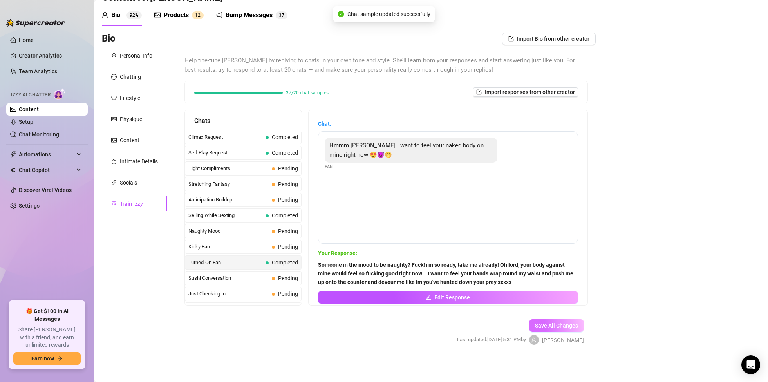
click at [552, 325] on span "Save All Changes" at bounding box center [556, 325] width 43 height 6
